Goal: Task Accomplishment & Management: Manage account settings

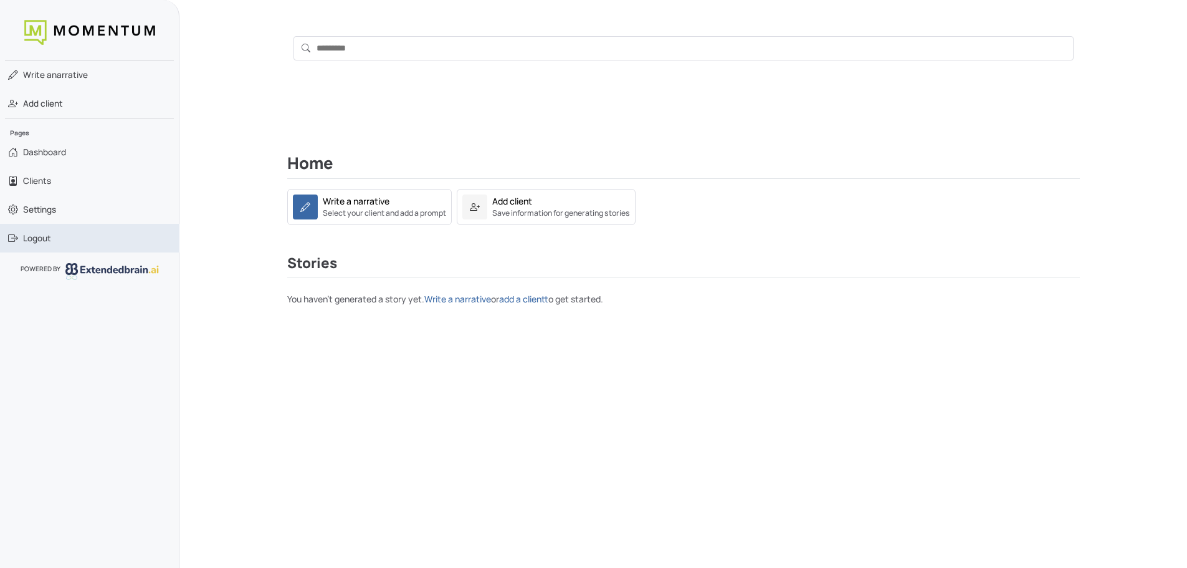
click at [36, 239] on span "Logout" at bounding box center [37, 238] width 28 height 12
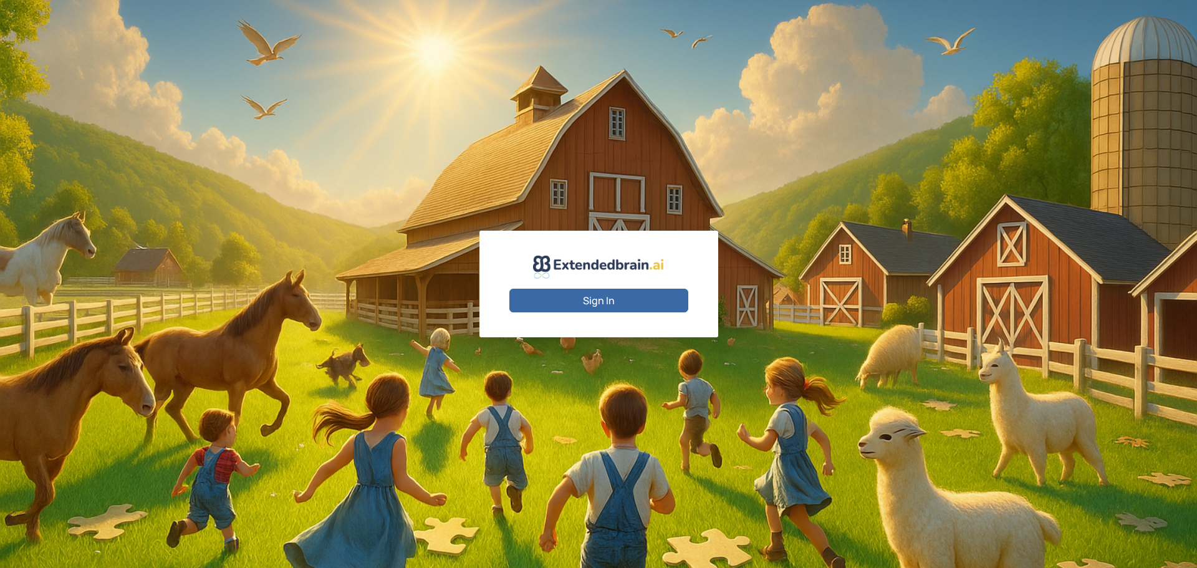
click at [599, 294] on button "Sign In" at bounding box center [598, 301] width 179 height 24
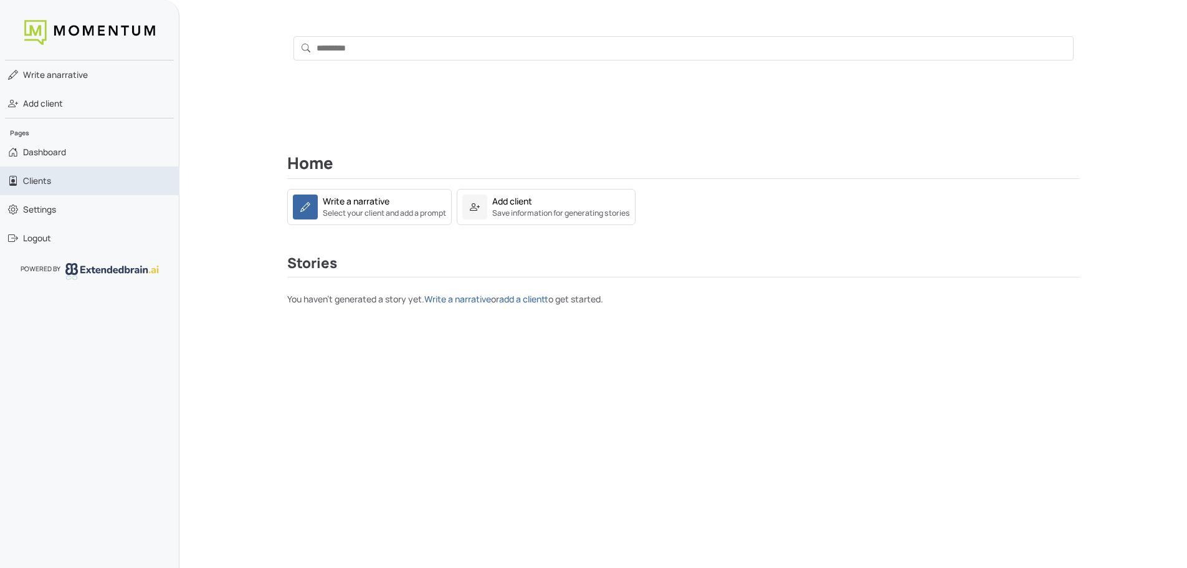
click at [72, 189] on link "Clients" at bounding box center [90, 180] width 180 height 29
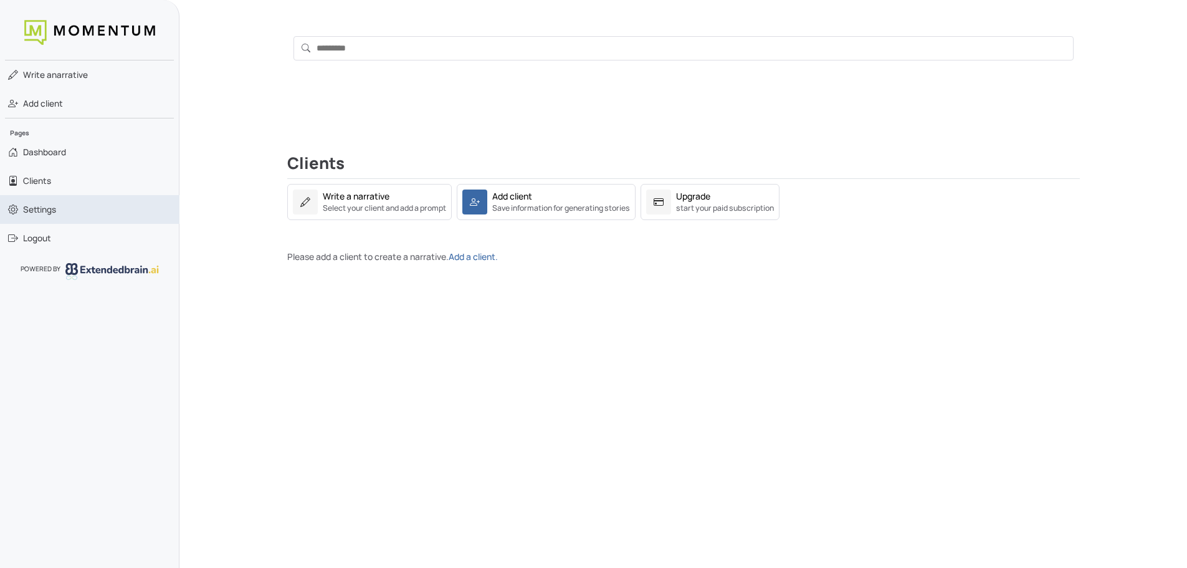
click at [64, 212] on link "Settings" at bounding box center [90, 209] width 180 height 29
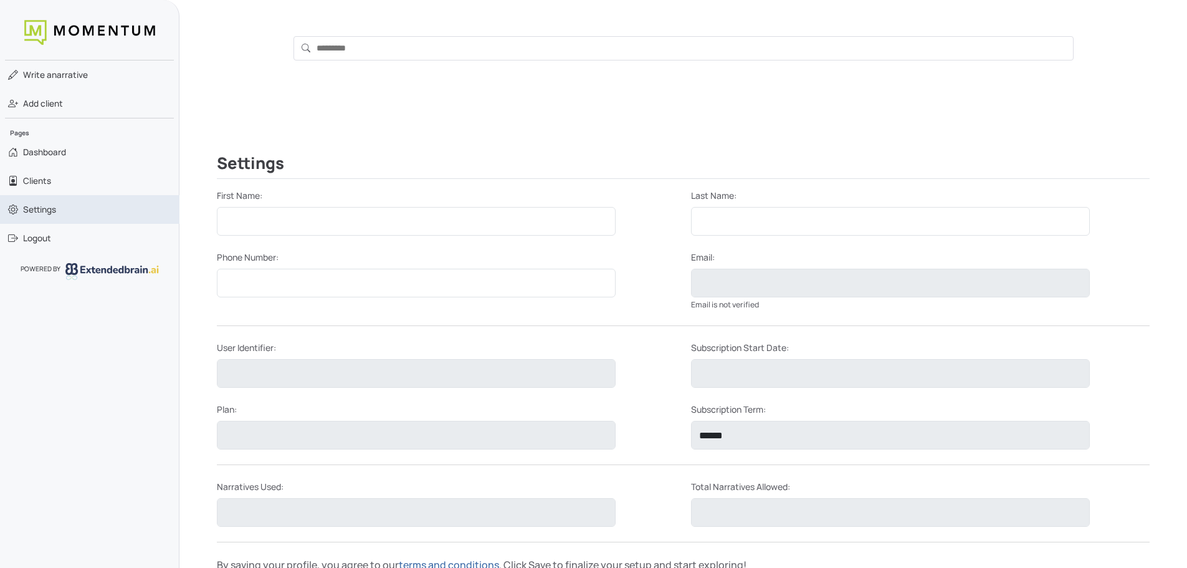
type input "****"
type input "**********"
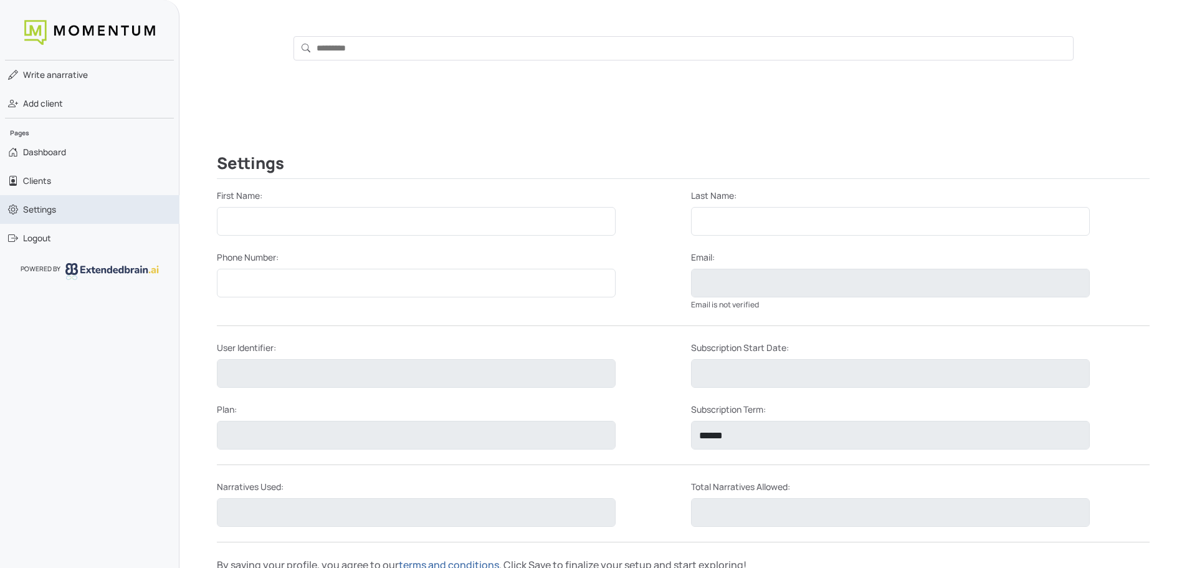
type input "*"
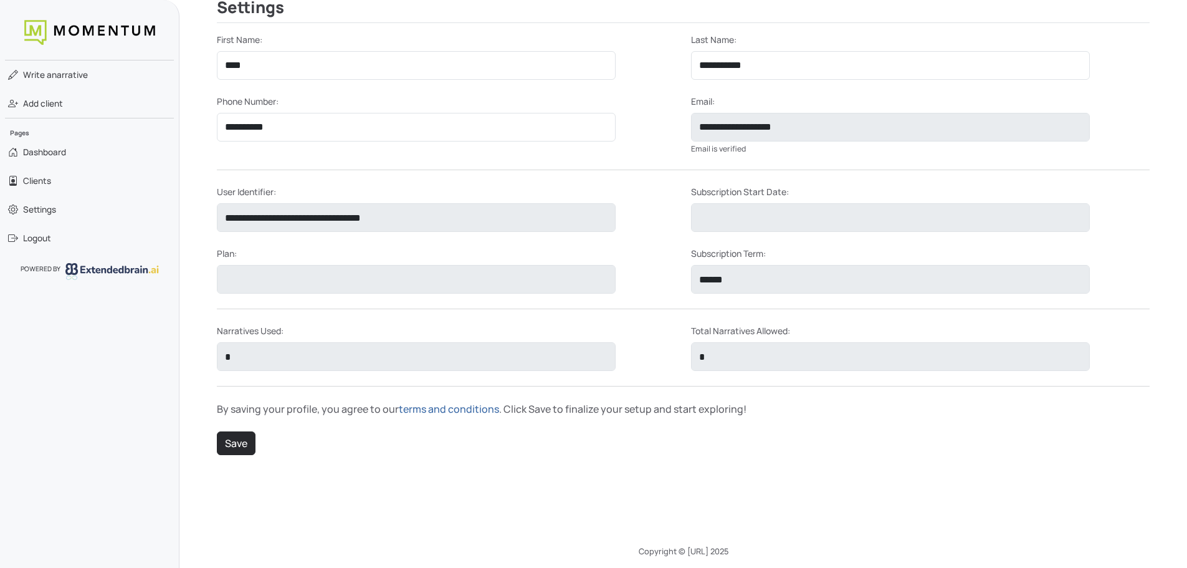
scroll to position [163, 0]
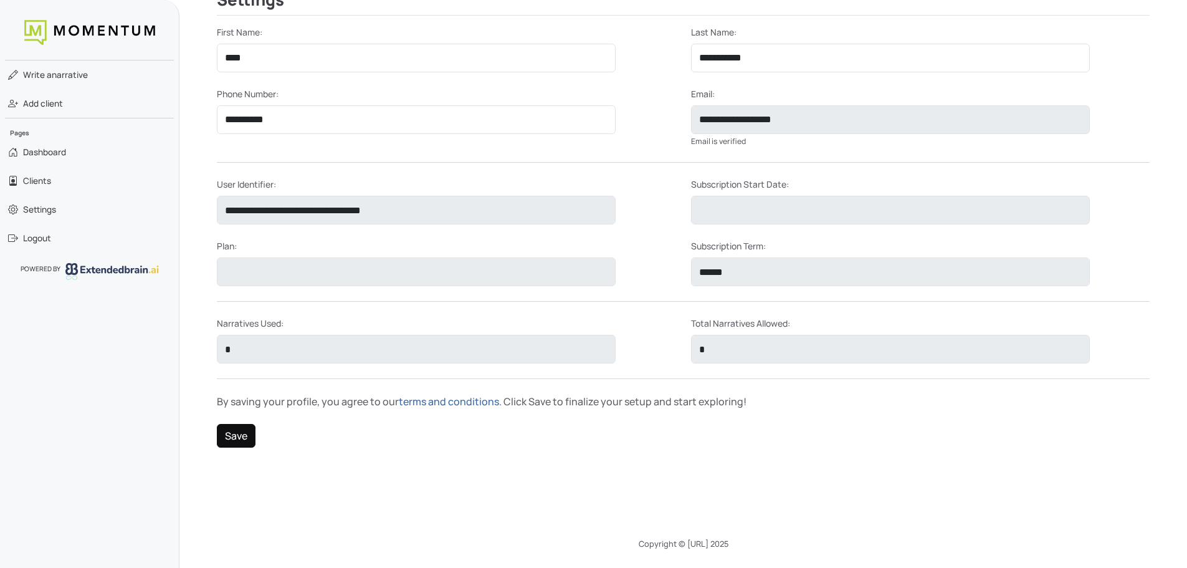
click at [242, 438] on button "Save" at bounding box center [236, 436] width 39 height 24
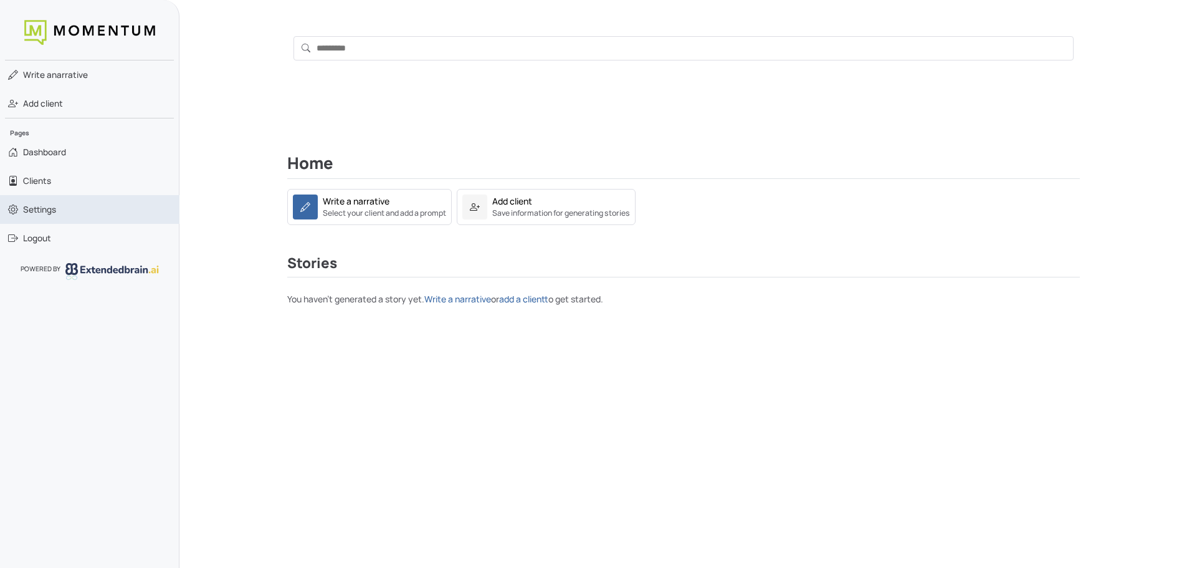
click at [65, 212] on link "Settings" at bounding box center [90, 209] width 180 height 29
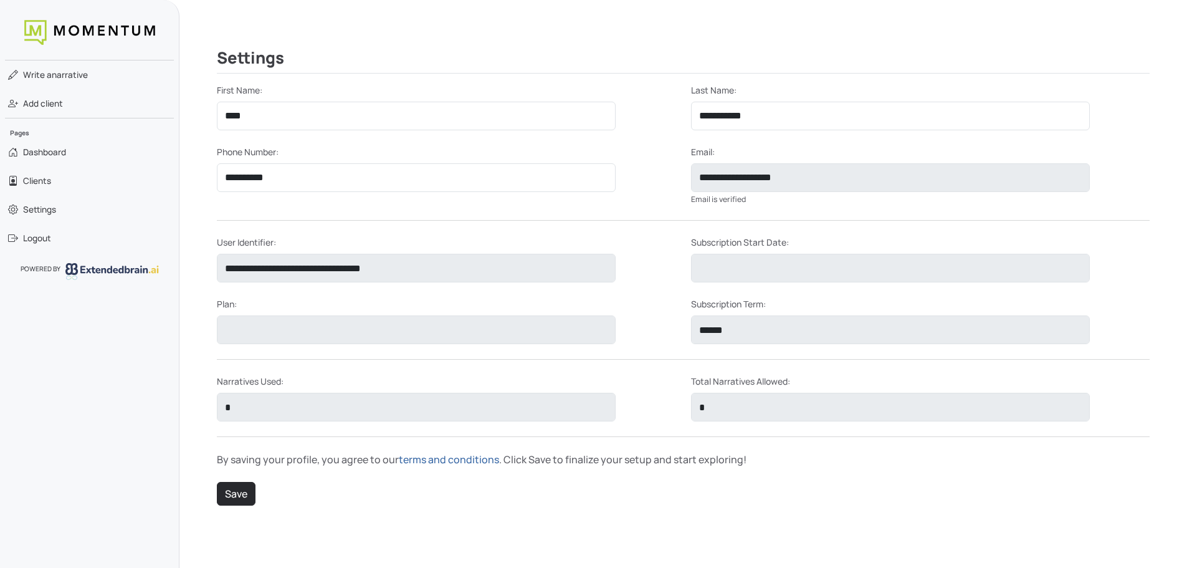
scroll to position [163, 0]
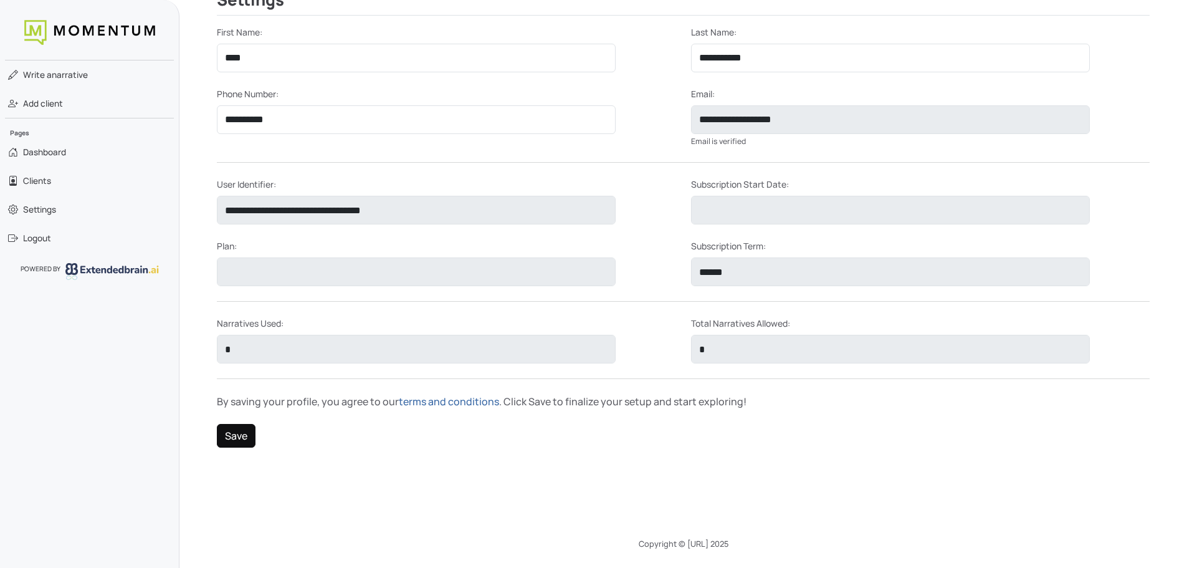
click at [222, 435] on button "Save" at bounding box center [236, 436] width 39 height 24
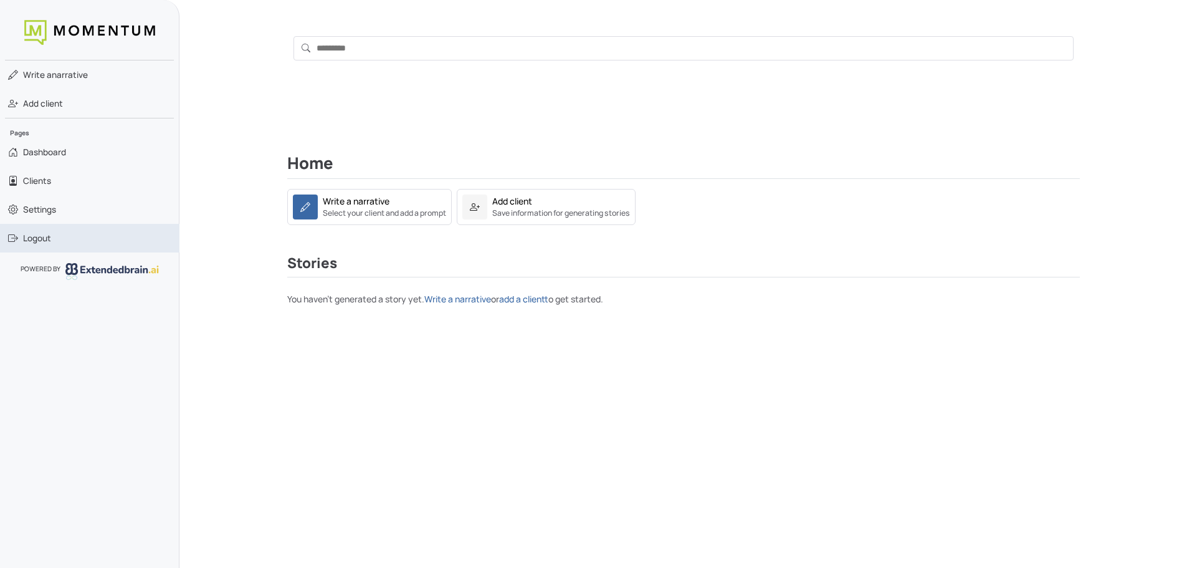
click at [46, 236] on span "Logout" at bounding box center [37, 238] width 28 height 12
